Goal: Transaction & Acquisition: Book appointment/travel/reservation

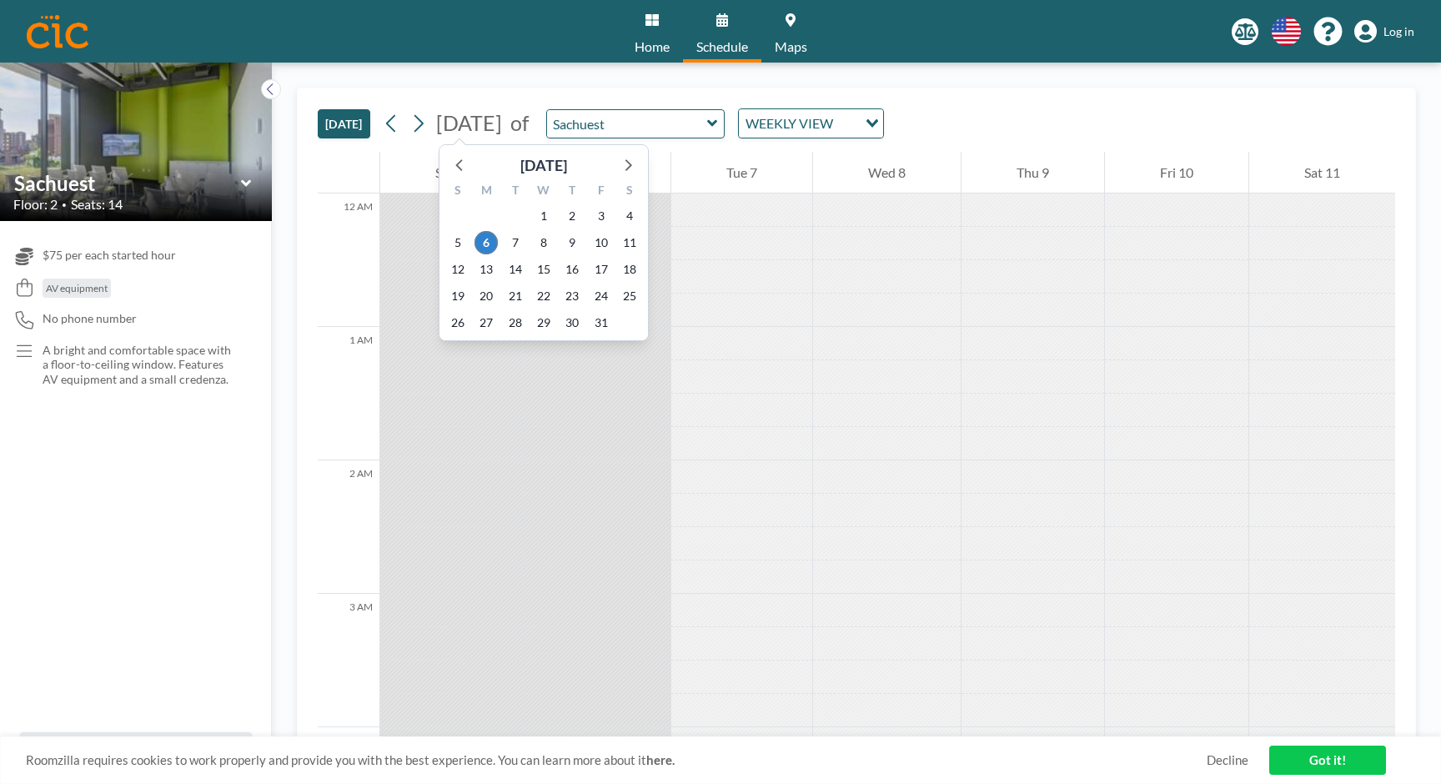
click at [490, 124] on span "October 2025" at bounding box center [469, 122] width 66 height 25
click at [627, 163] on icon at bounding box center [627, 164] width 22 height 22
click at [520, 238] on span "4" at bounding box center [515, 242] width 23 height 23
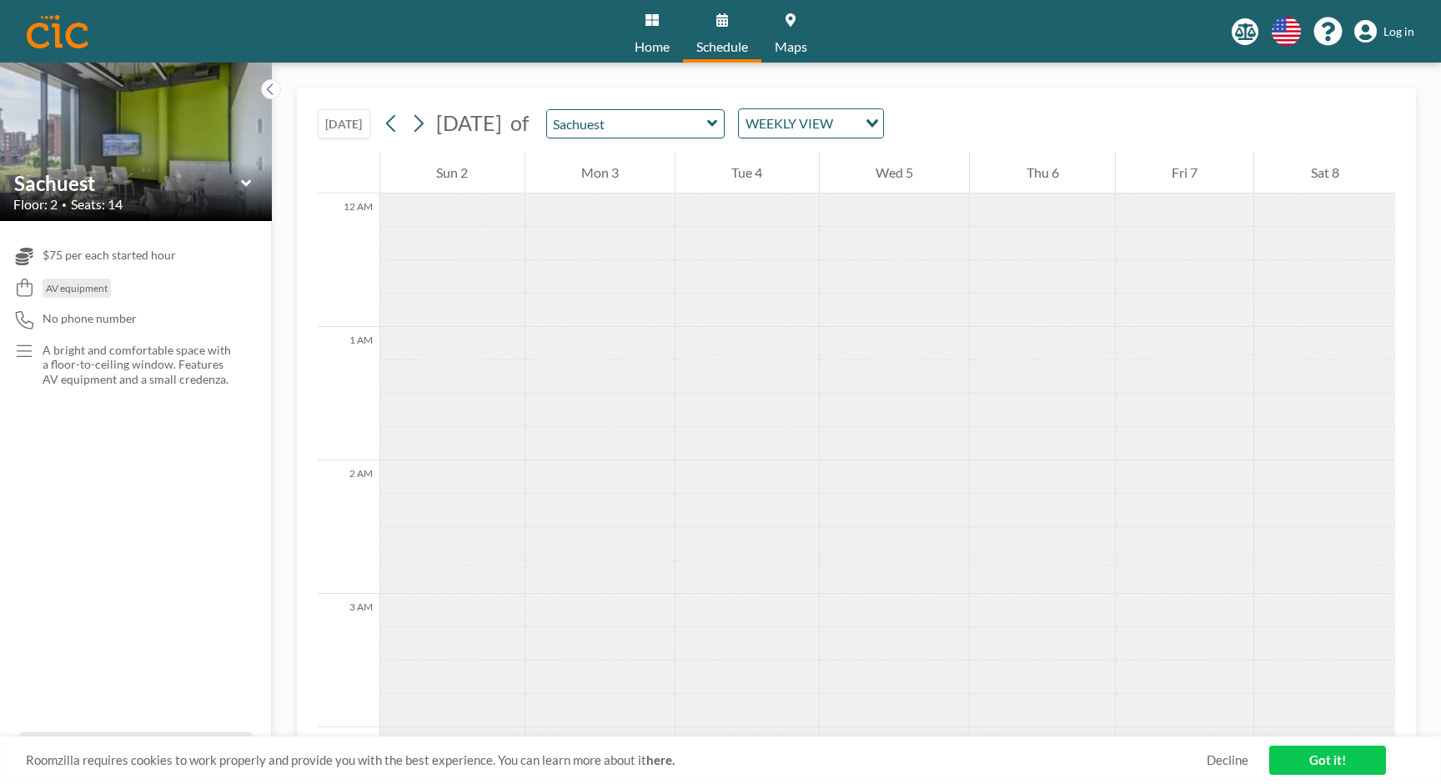
click at [729, 207] on div at bounding box center [746, 209] width 143 height 33
click at [735, 177] on div "Tue 4" at bounding box center [746, 173] width 143 height 42
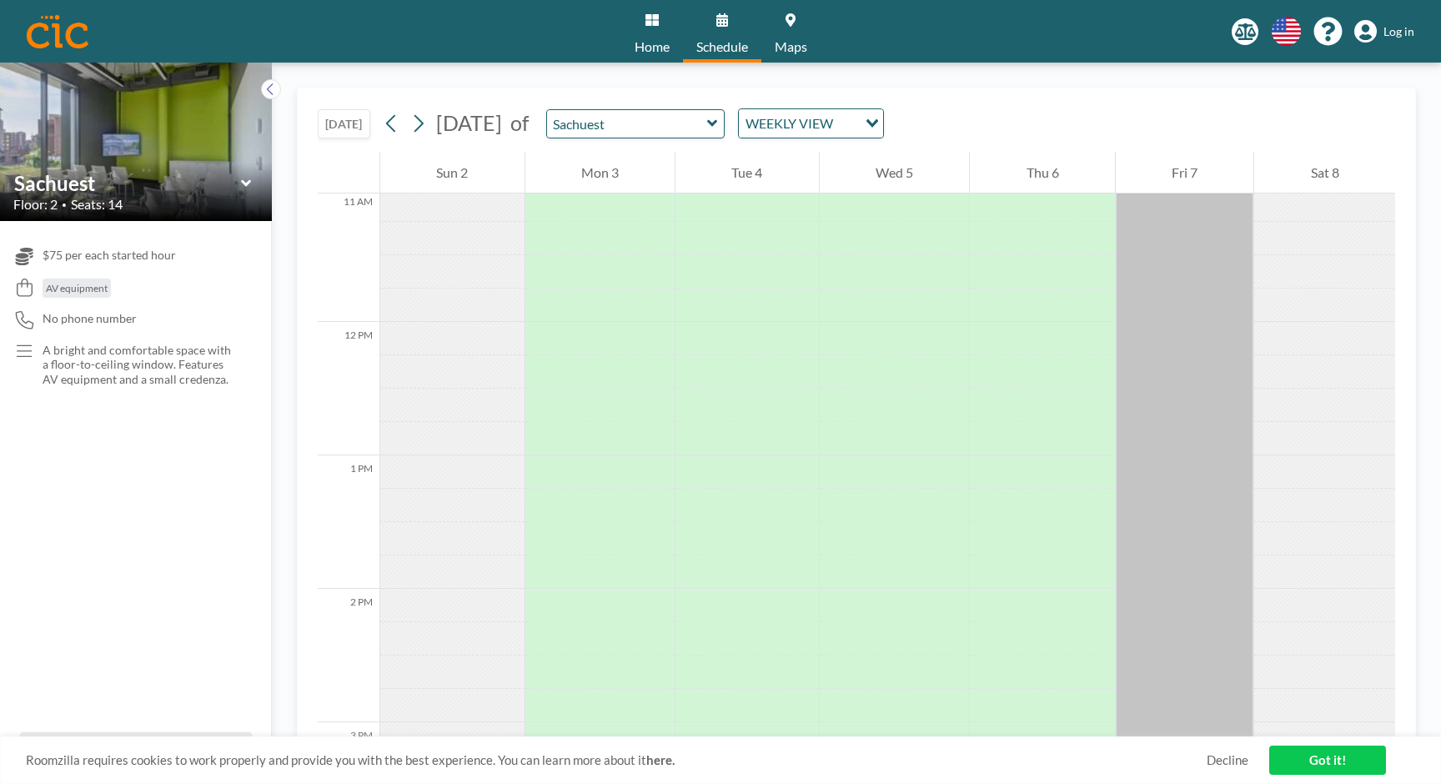
scroll to position [1402, 0]
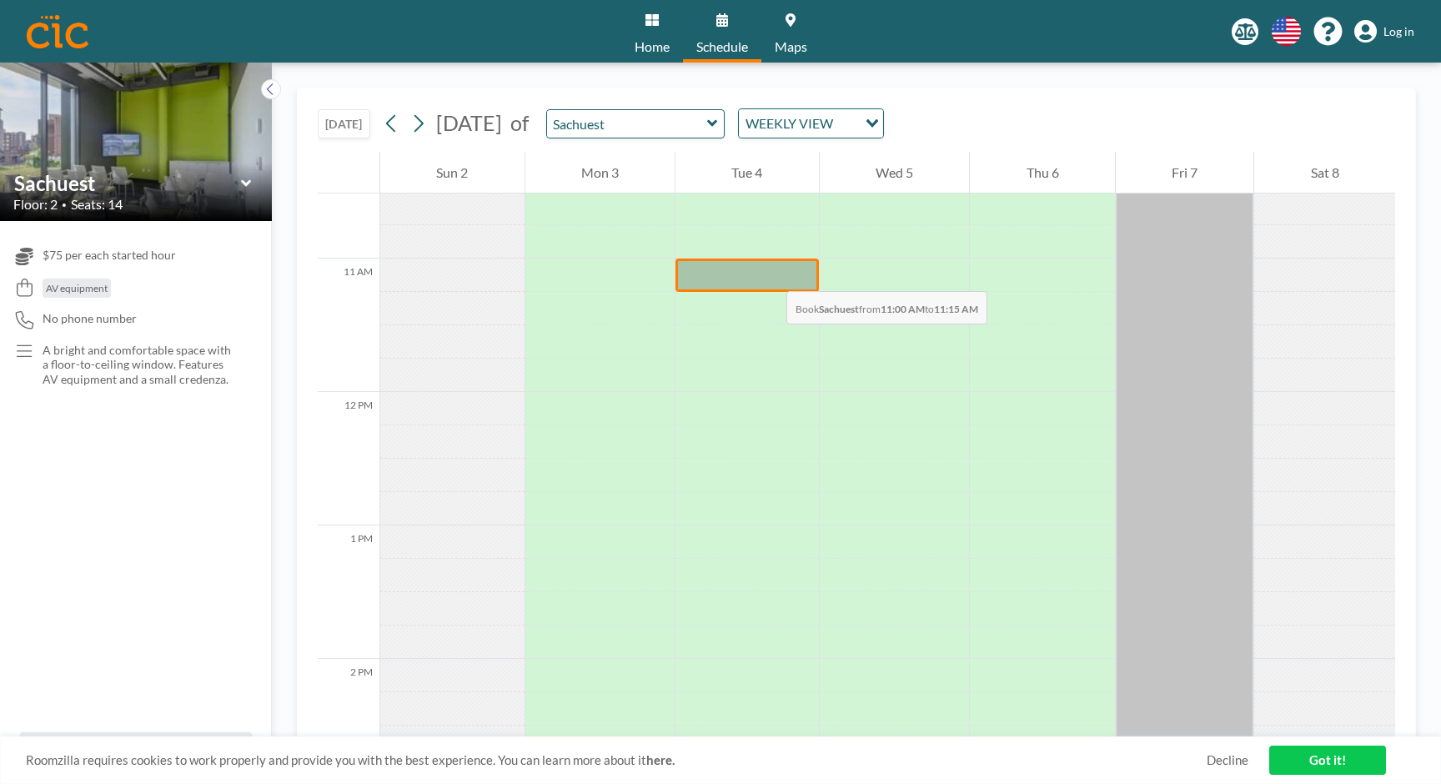
click at [769, 274] on div at bounding box center [746, 274] width 143 height 33
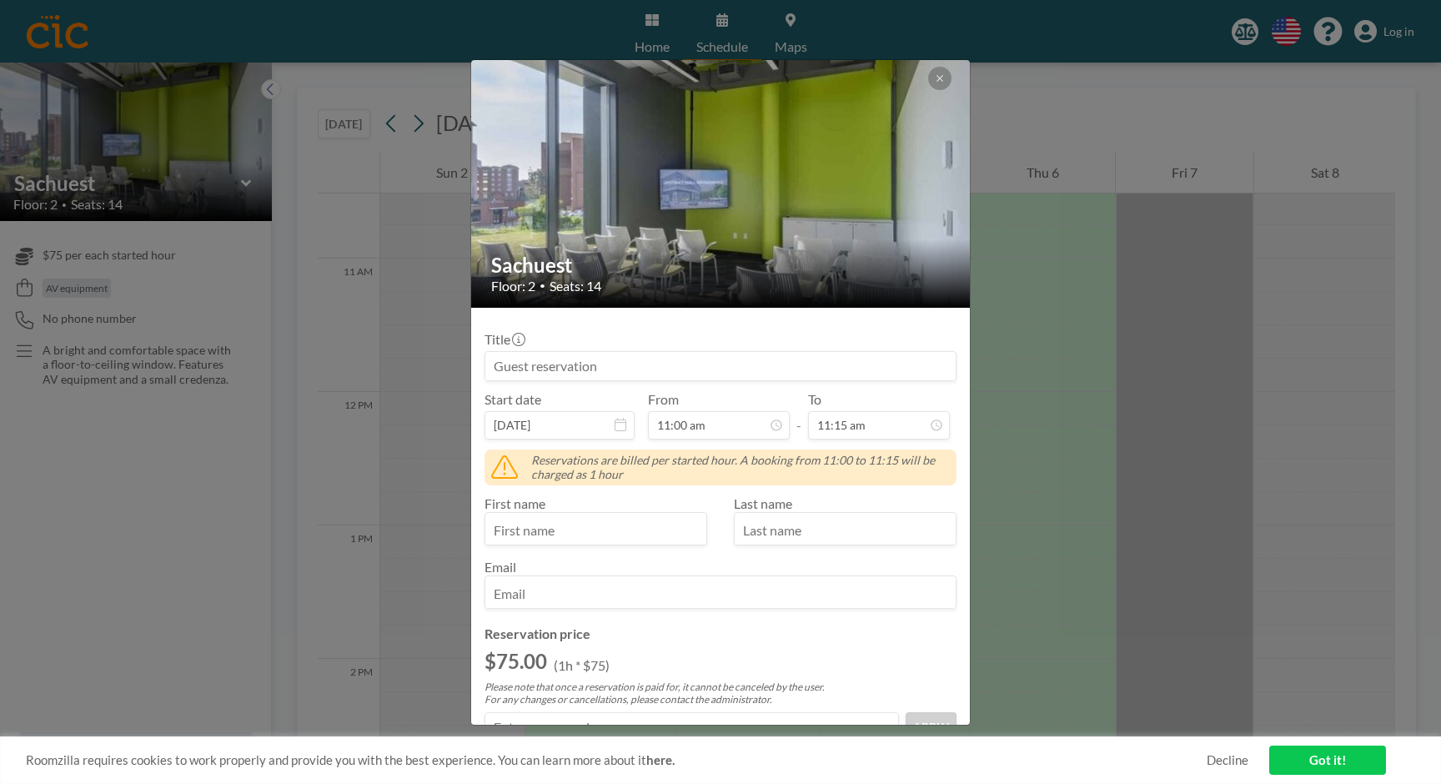
scroll to position [1336, 0]
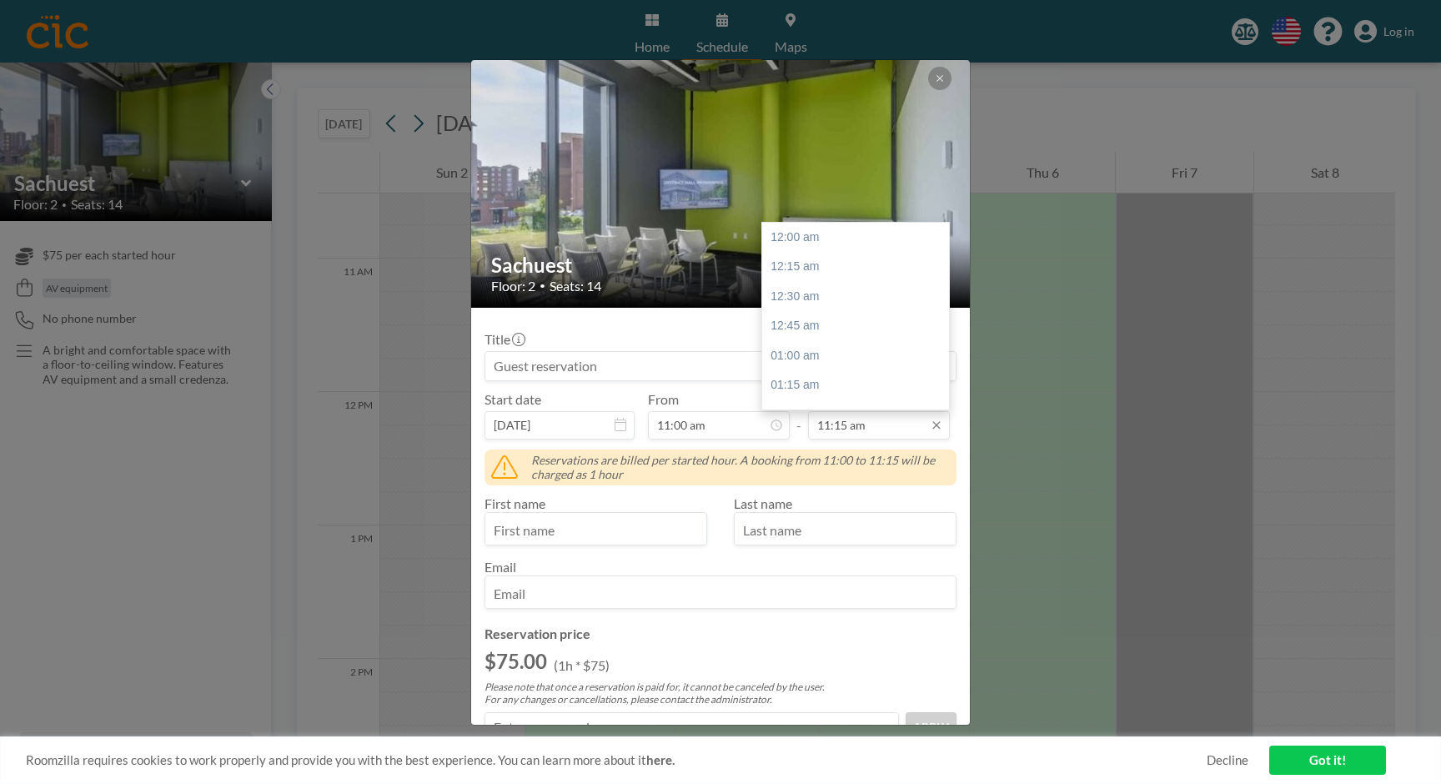
click at [879, 423] on input "11:15 am" at bounding box center [879, 425] width 142 height 28
click at [835, 322] on div "05:00 pm" at bounding box center [855, 328] width 187 height 30
type input "05:00 pm"
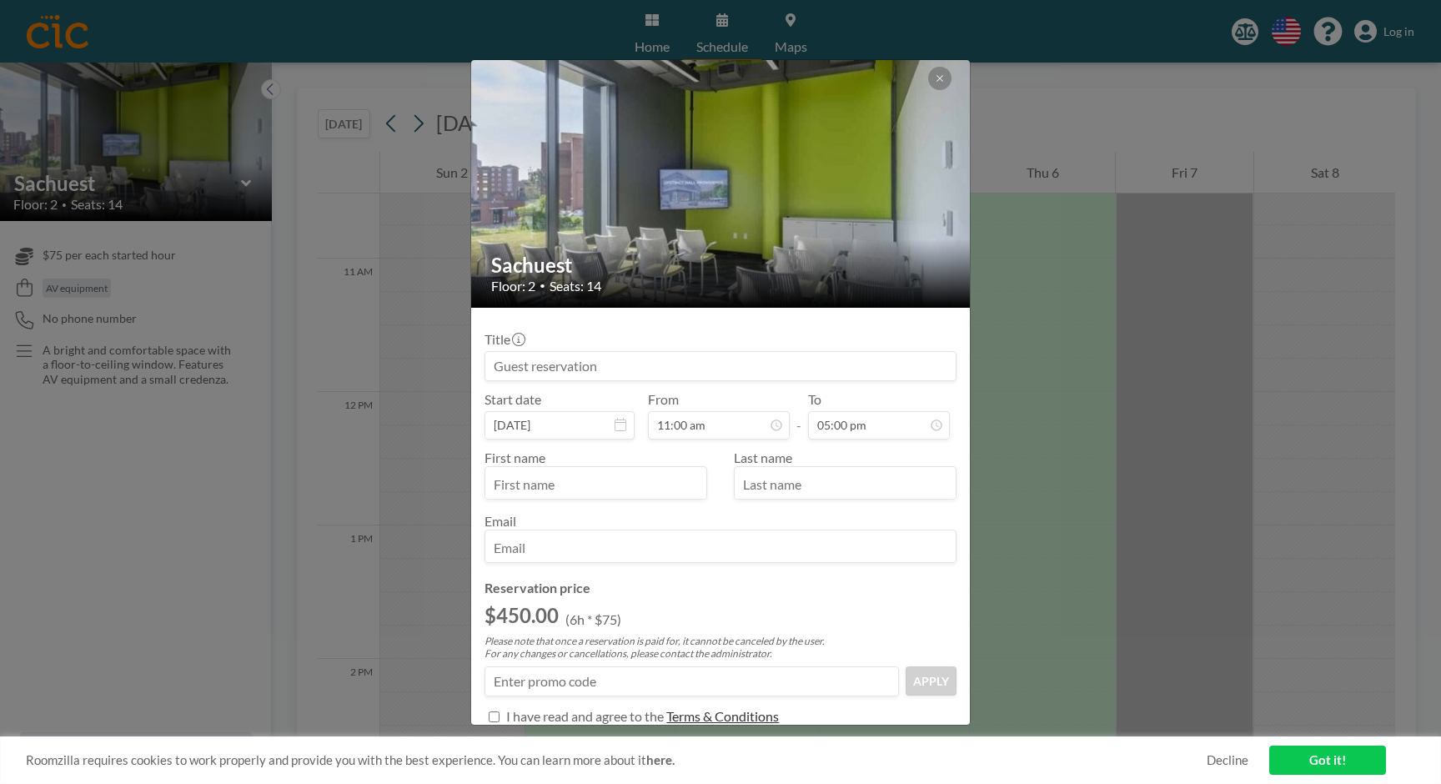
scroll to position [2017, 0]
click at [589, 480] on input "text" at bounding box center [595, 484] width 221 height 28
type input "p"
type input "[PERSON_NAME]"
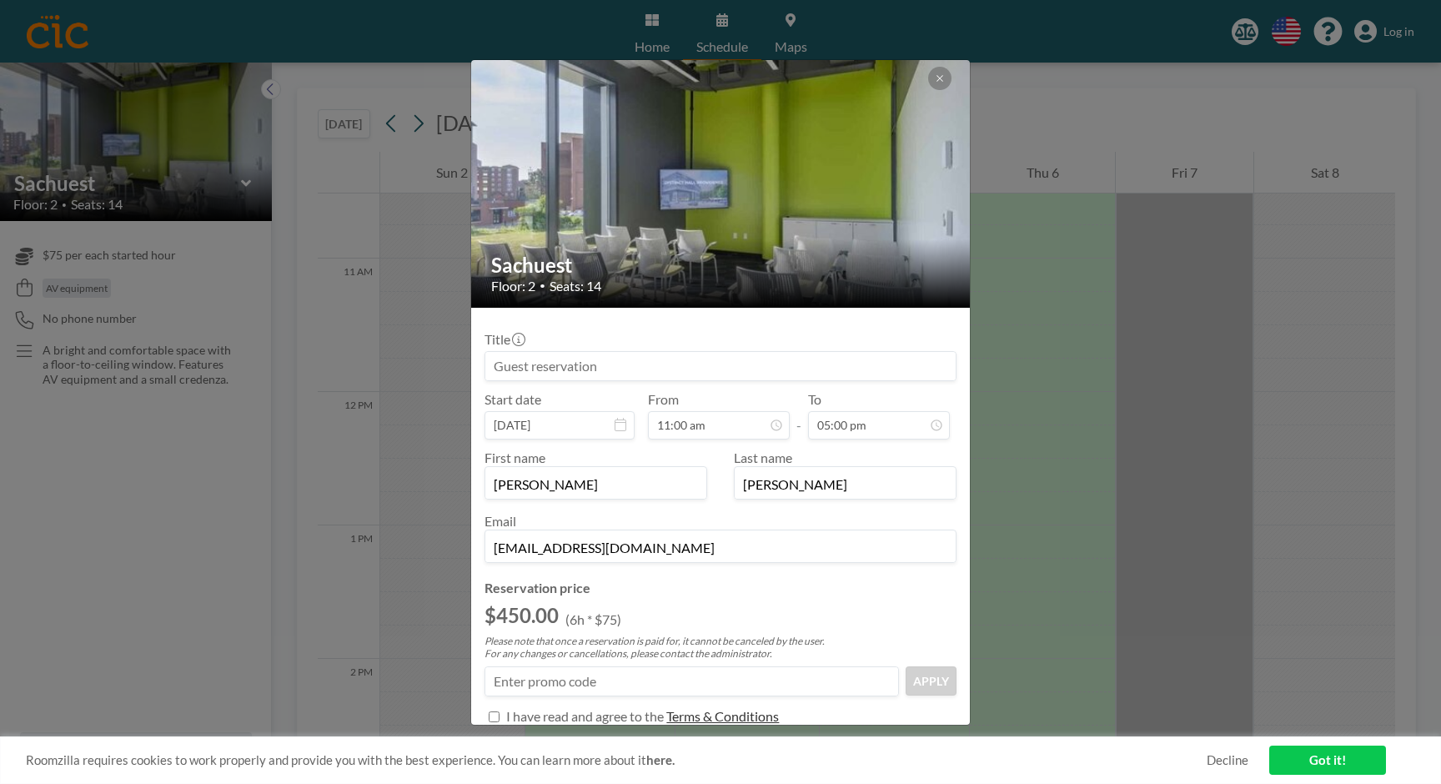
scroll to position [92, 0]
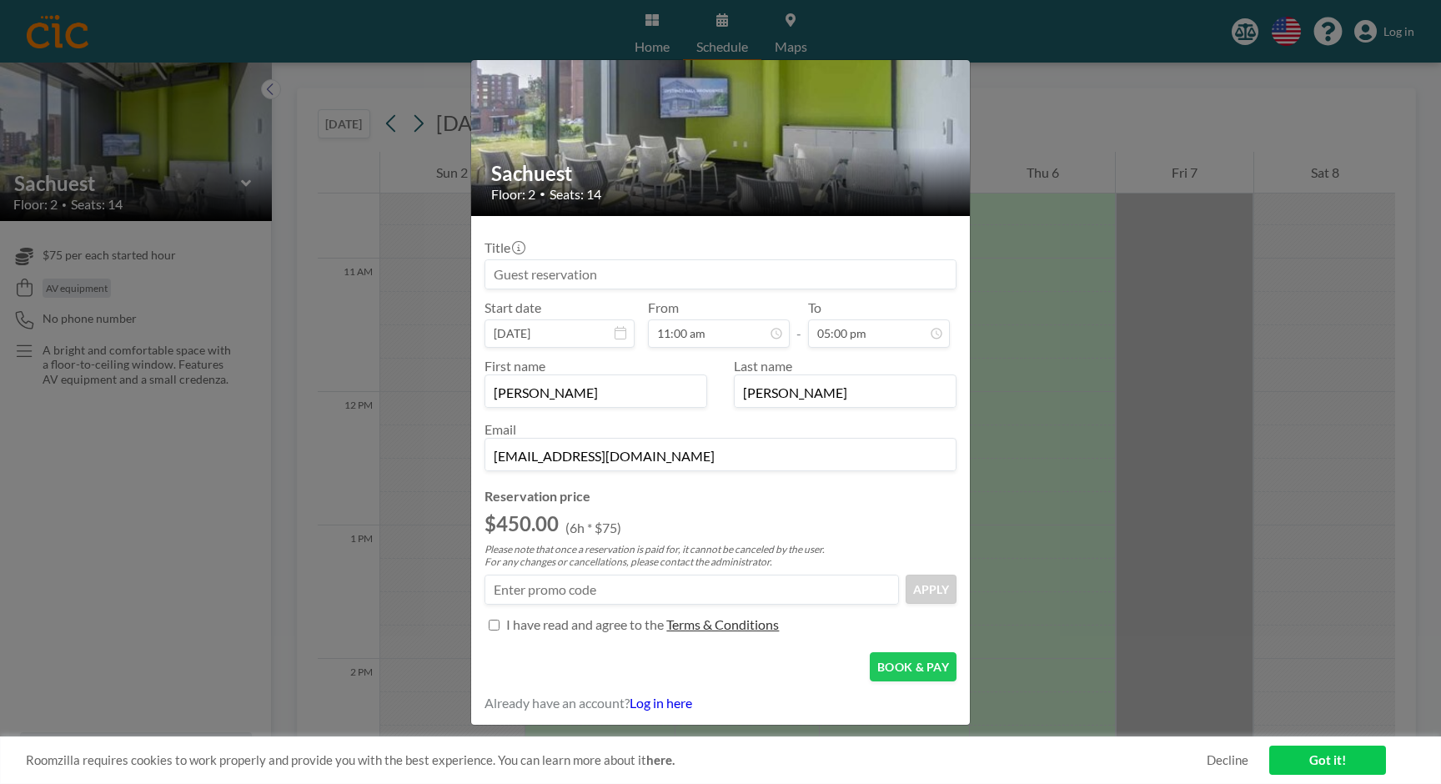
type input "[EMAIL_ADDRESS][DOMAIN_NAME]"
click at [774, 499] on h4 "Reservation price" at bounding box center [720, 496] width 472 height 17
click at [494, 624] on input "Title" at bounding box center [494, 624] width 11 height 11
checkbox input "true"
click at [896, 669] on button "BOOK & PAY" at bounding box center [913, 666] width 87 height 29
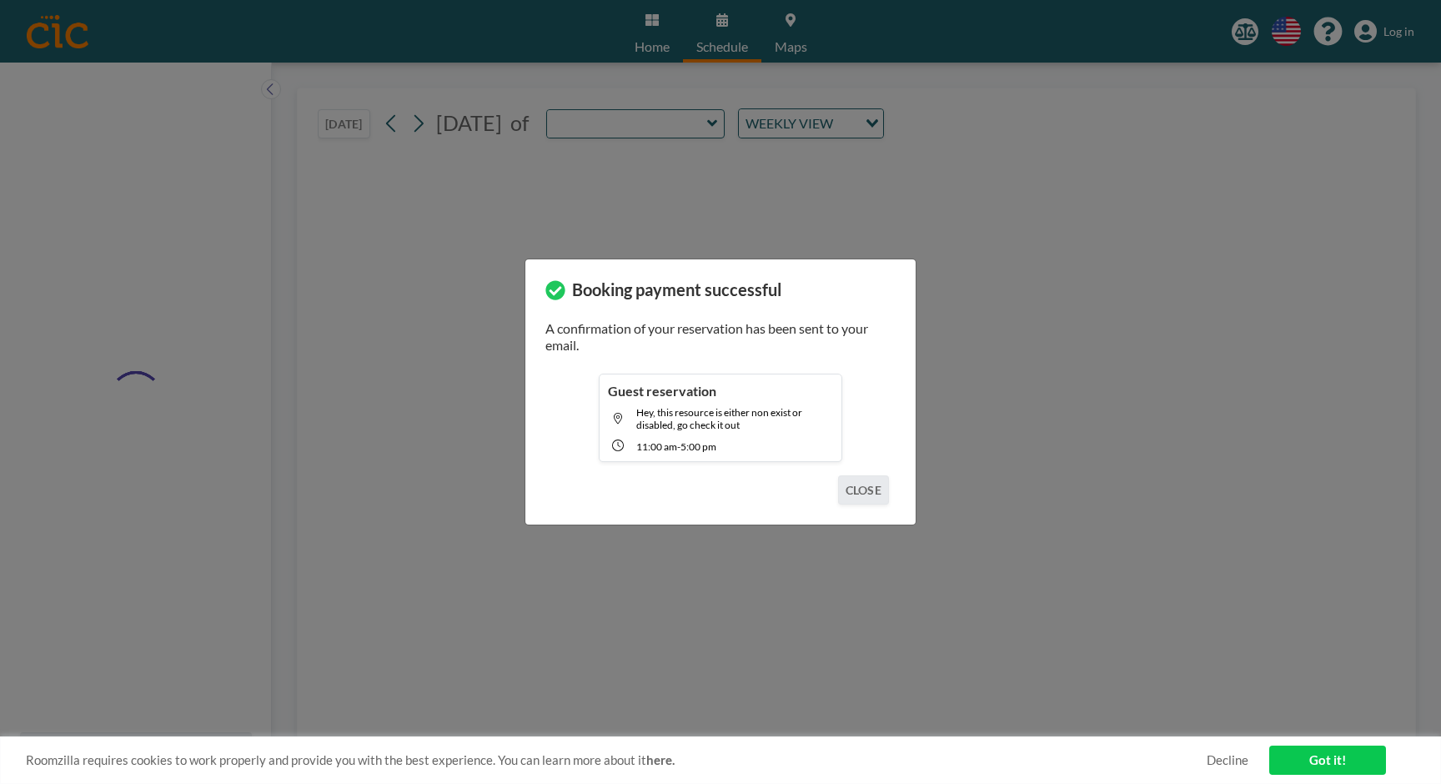
type input "Sachuest"
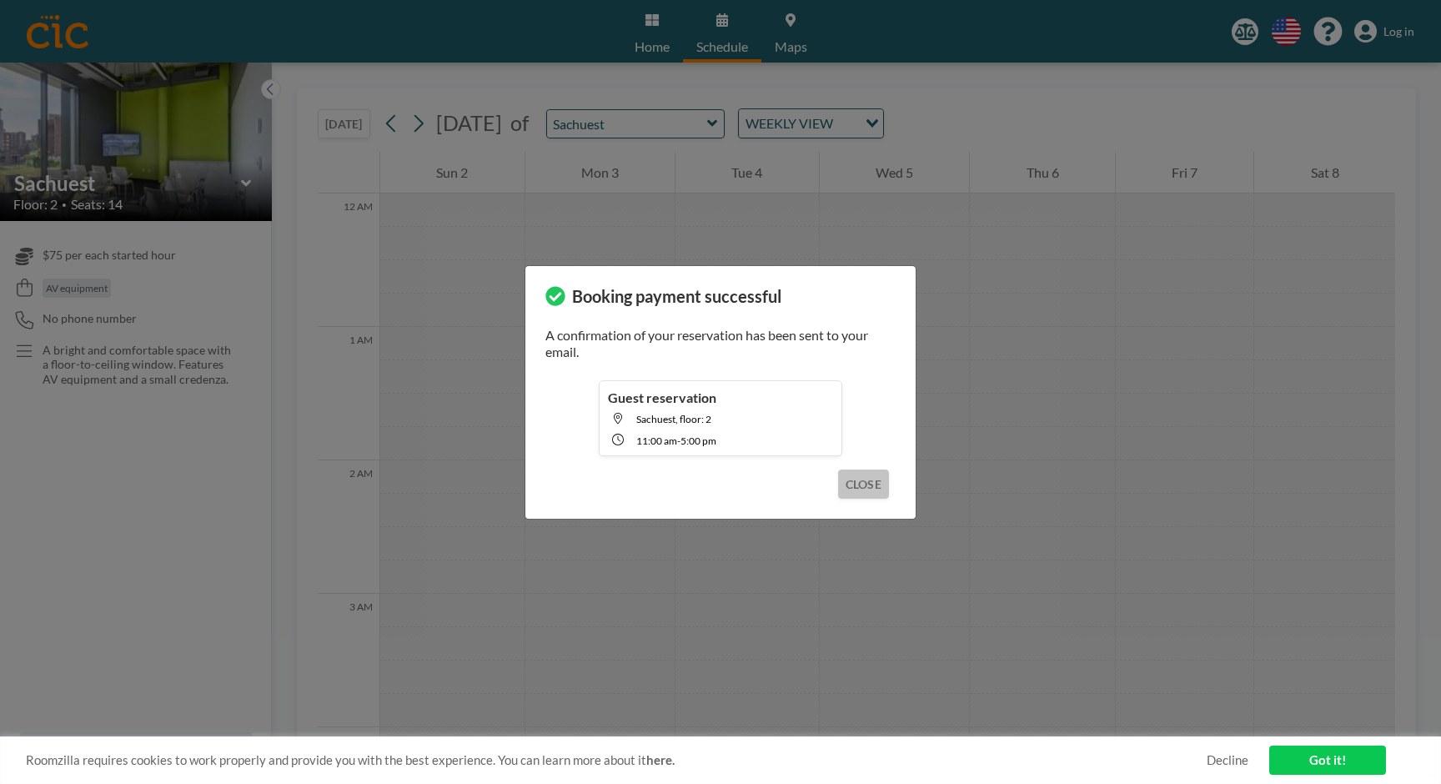
click at [868, 487] on button "CLOSE" at bounding box center [863, 483] width 51 height 29
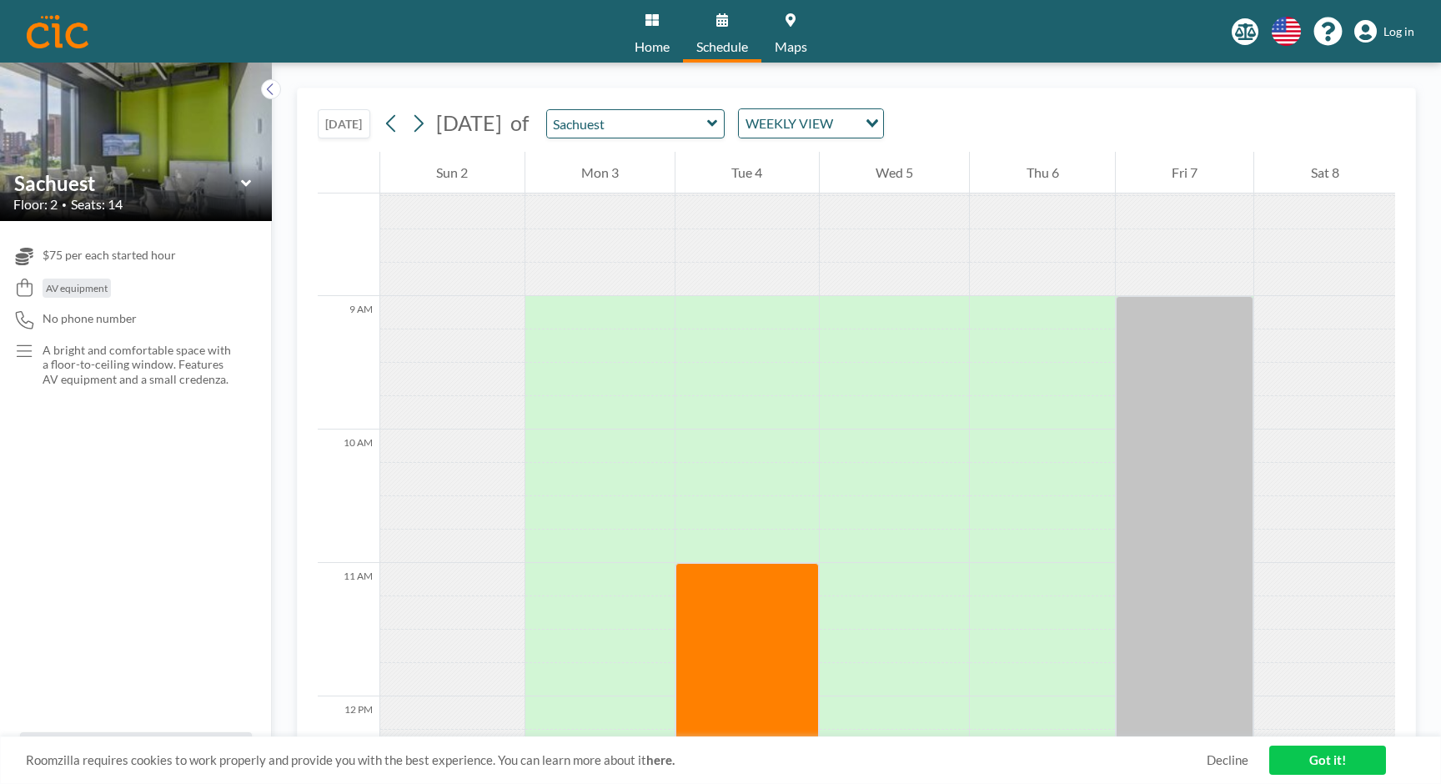
scroll to position [1094, 0]
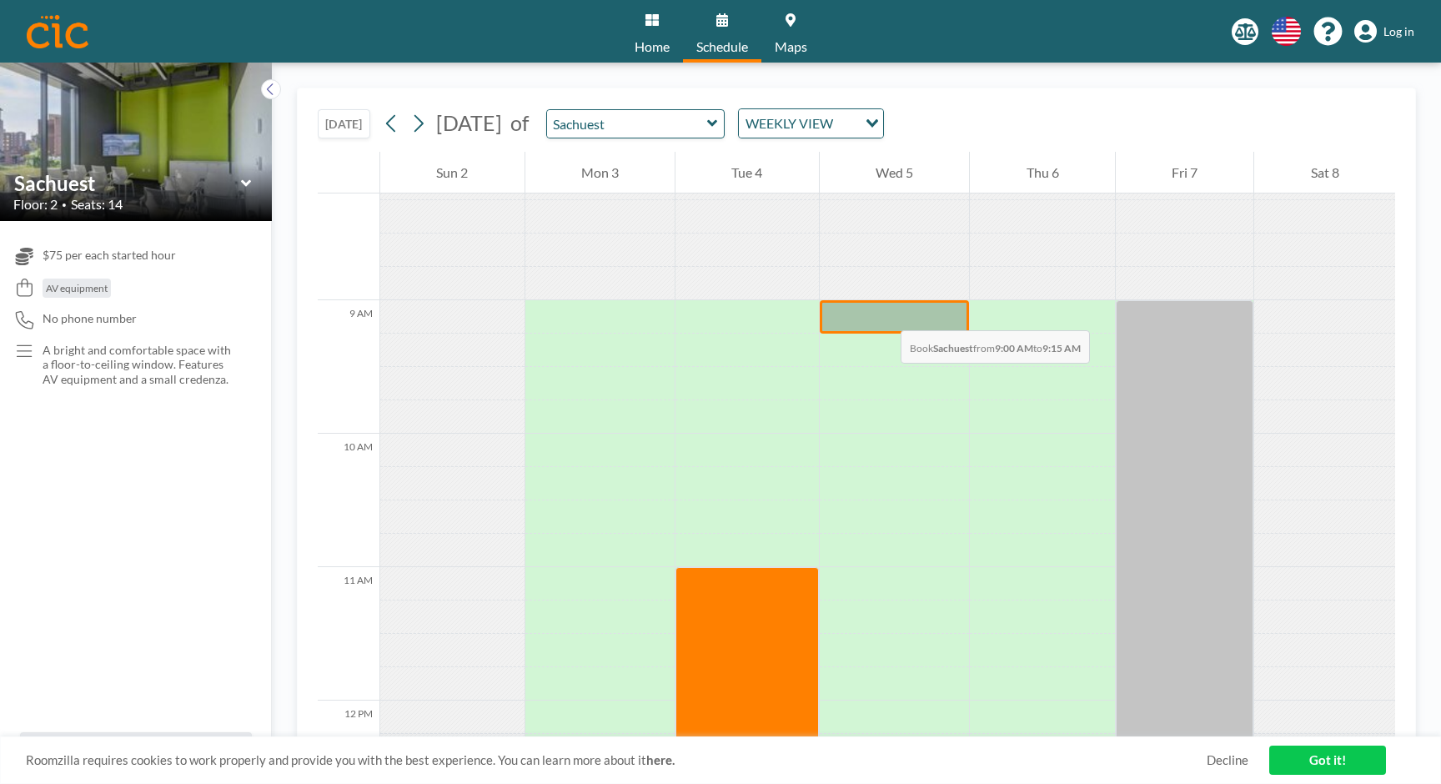
click at [884, 313] on div at bounding box center [894, 316] width 150 height 33
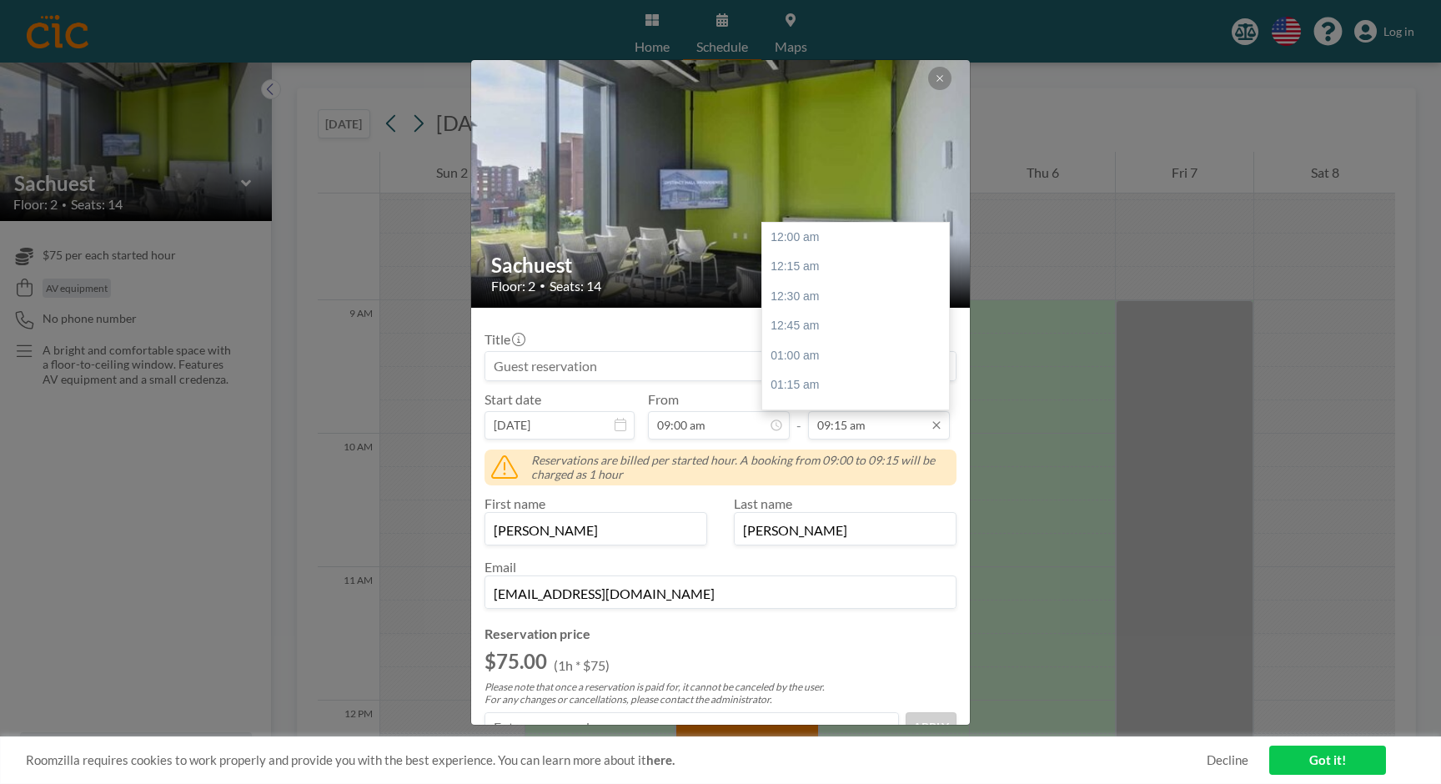
scroll to position [1098, 0]
click at [905, 425] on input "09:15 am" at bounding box center [879, 425] width 142 height 28
click at [933, 425] on icon at bounding box center [936, 424] width 13 height 13
click at [935, 423] on icon at bounding box center [936, 425] width 8 height 8
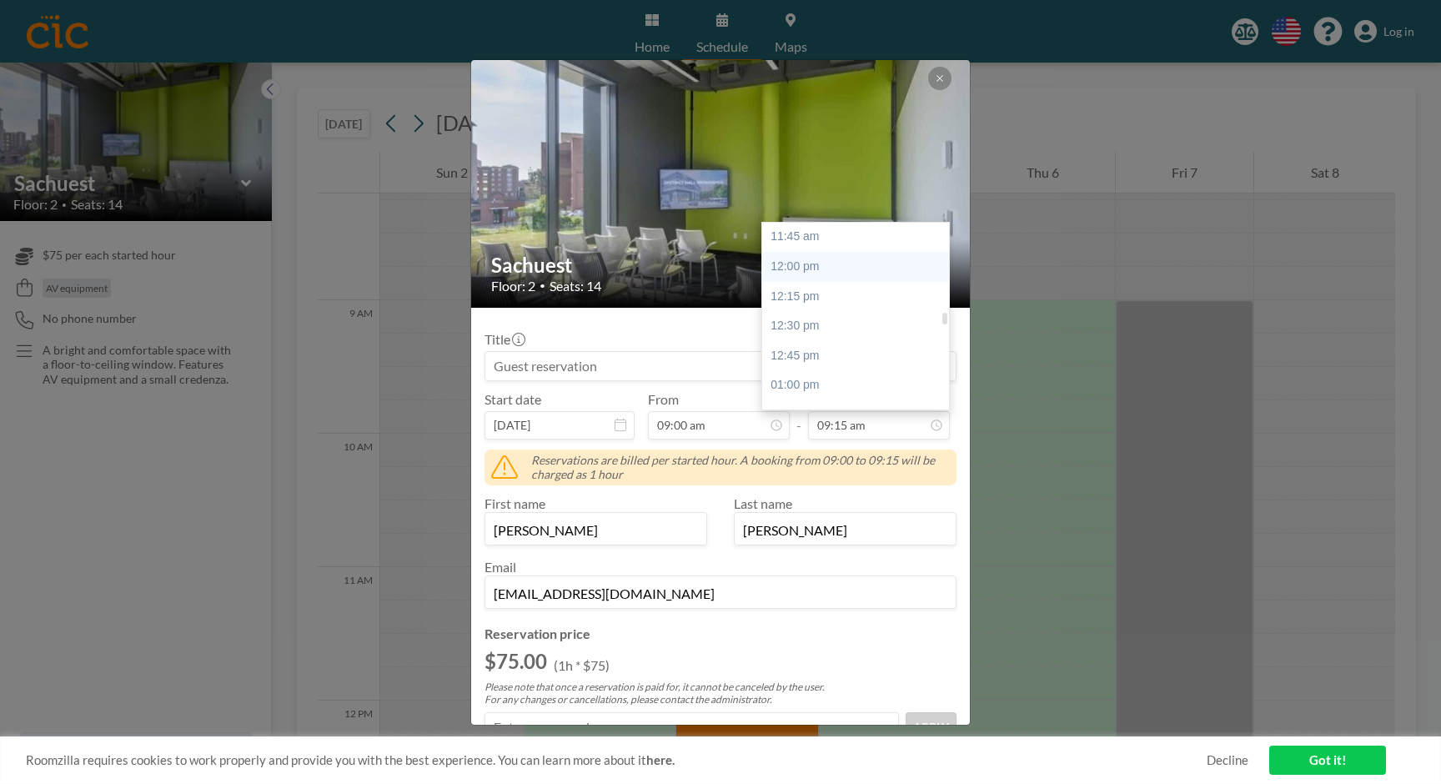
click at [847, 263] on div "12:00 pm" at bounding box center [855, 267] width 187 height 30
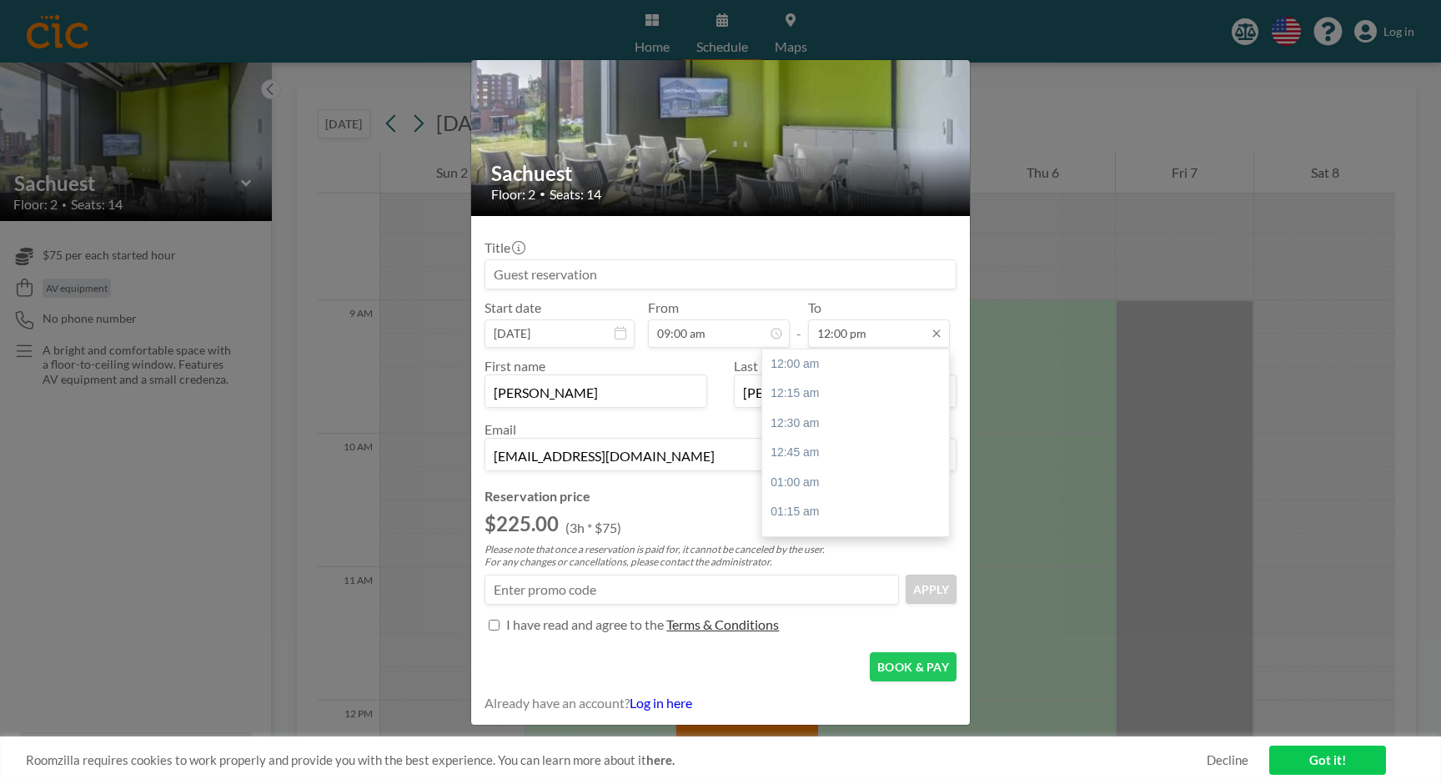
scroll to position [1425, 0]
click at [811, 487] on div "01:00 pm" at bounding box center [855, 482] width 187 height 30
type input "01:00 pm"
click at [495, 624] on input "Title" at bounding box center [494, 624] width 11 height 11
checkbox input "true"
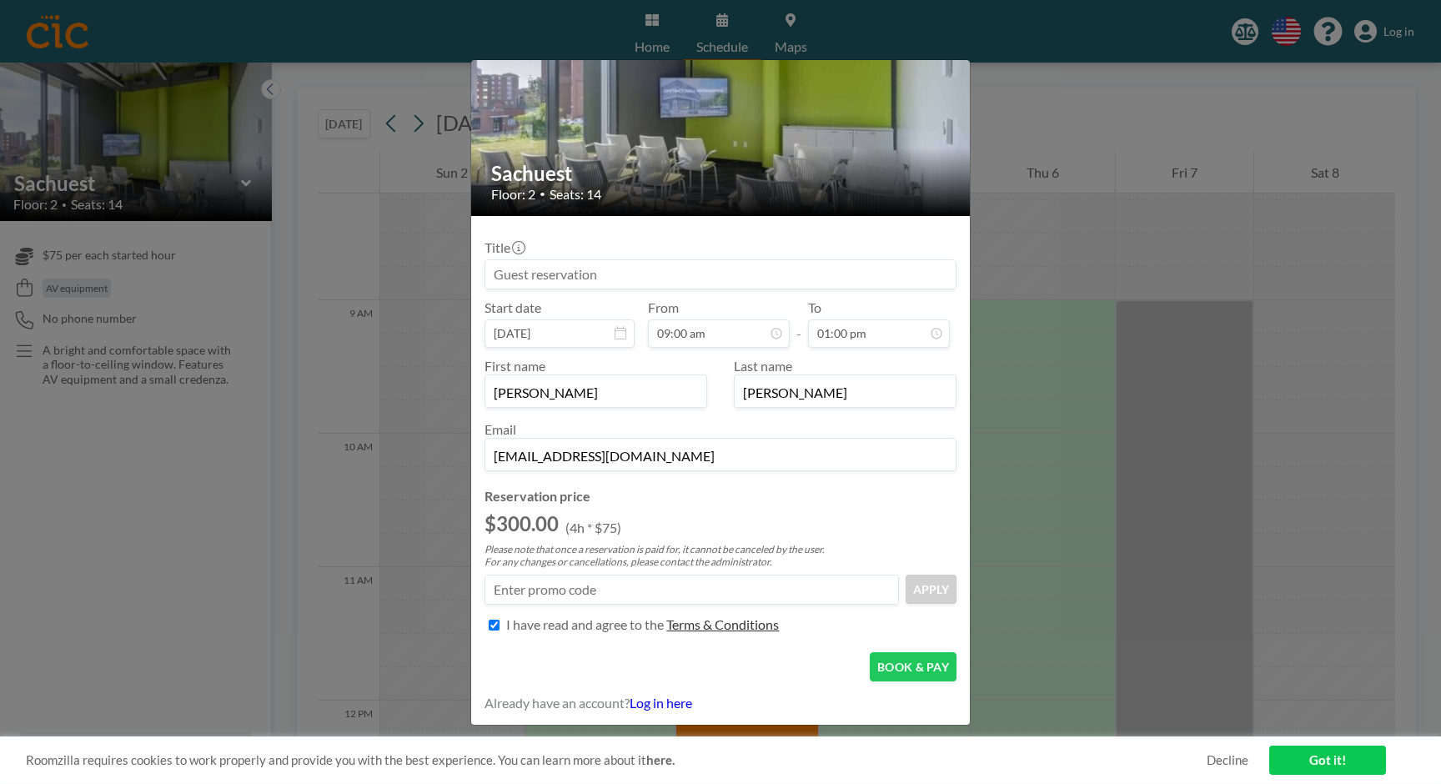
click at [679, 466] on input "[EMAIL_ADDRESS][DOMAIN_NAME]" at bounding box center [720, 456] width 470 height 28
type input "[PERSON_NAME][EMAIL_ADDRESS][PERSON_NAME][PERSON_NAME][DOMAIN_NAME]"
click at [873, 504] on div "Reservation price $300.00 (4h * $75) Please note that once a reservation is pai…" at bounding box center [720, 563] width 472 height 151
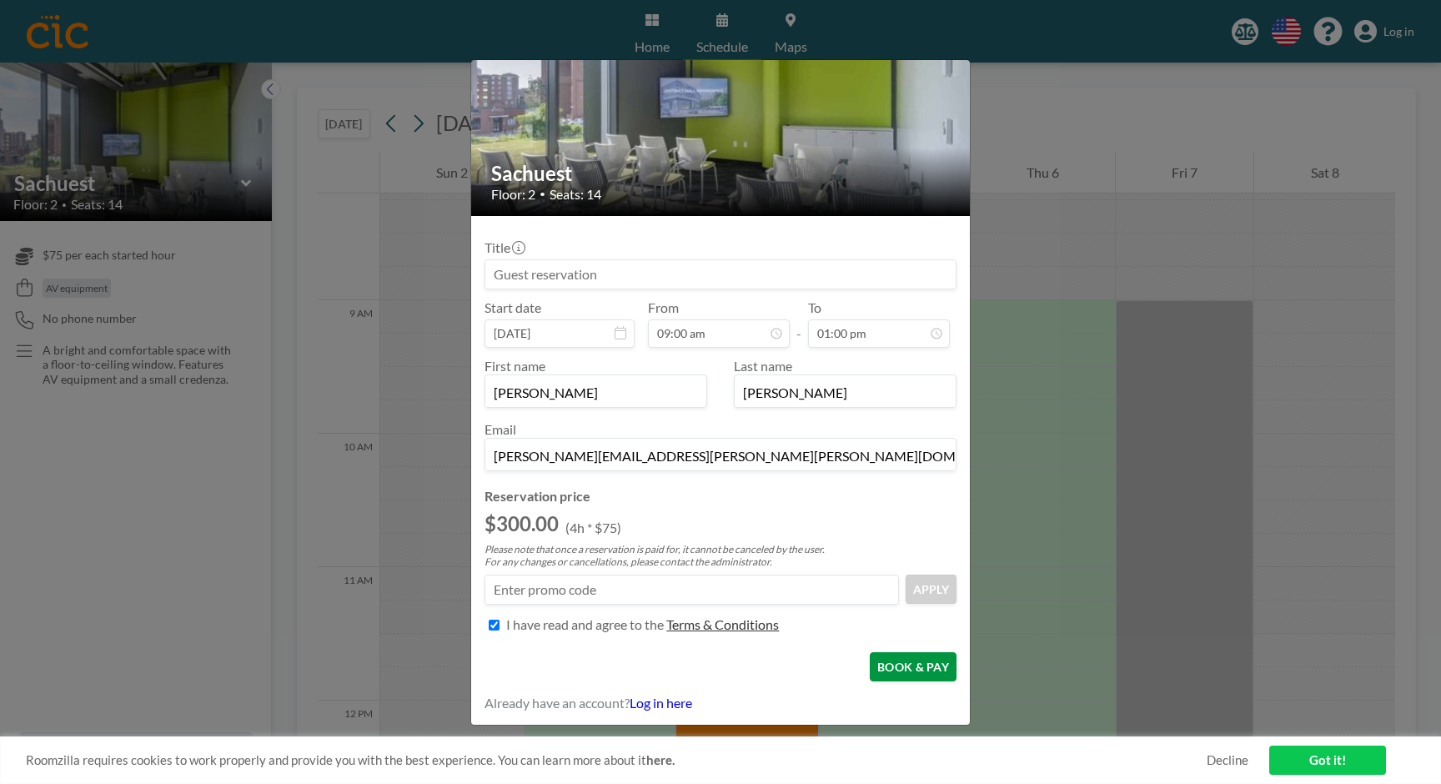
click at [896, 667] on button "BOOK & PAY" at bounding box center [913, 666] width 87 height 29
